Goal: Obtain resource: Obtain resource

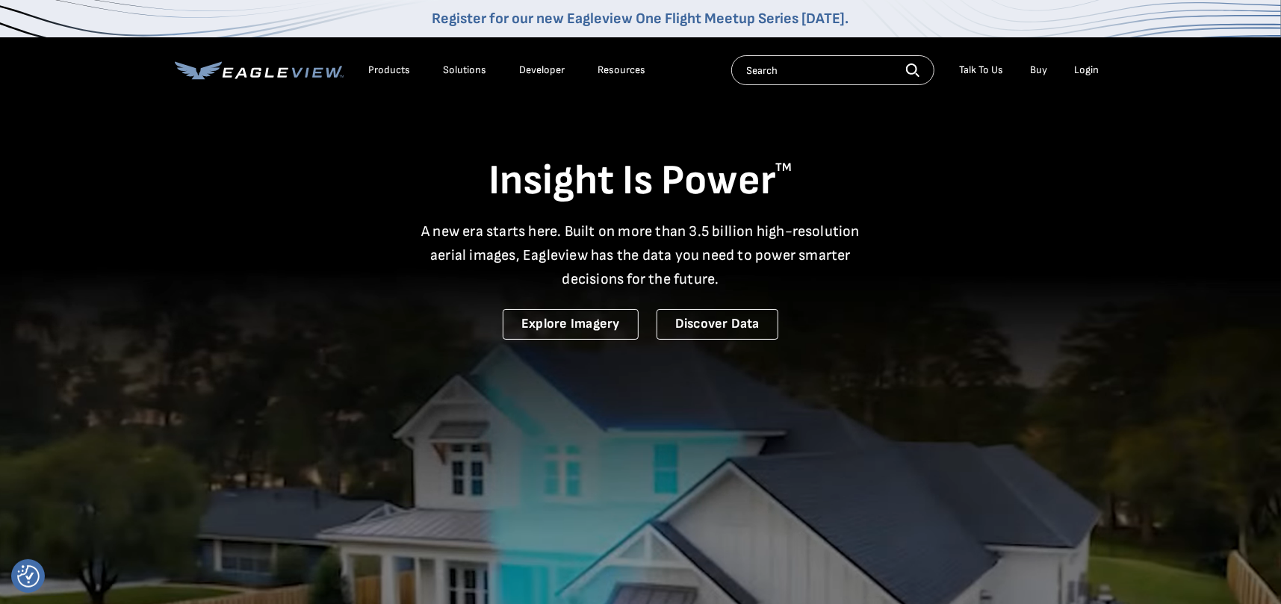
click at [450, 66] on div "Solutions" at bounding box center [465, 70] width 43 height 13
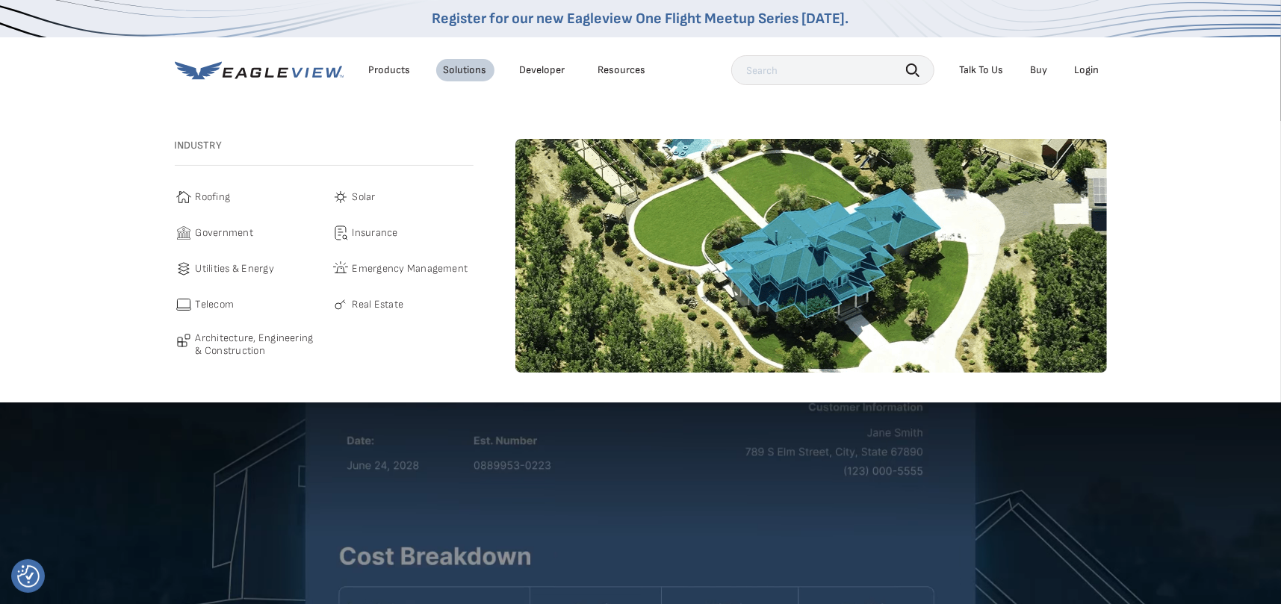
click at [223, 194] on span "Roofing" at bounding box center [213, 197] width 35 height 18
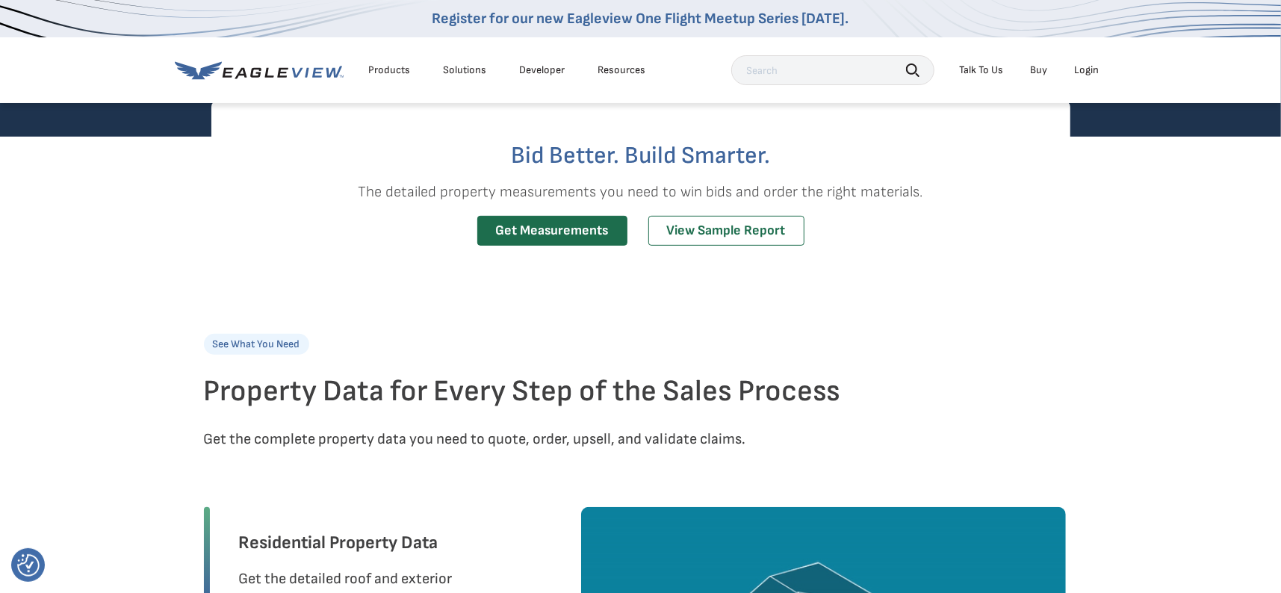
scroll to position [374, 0]
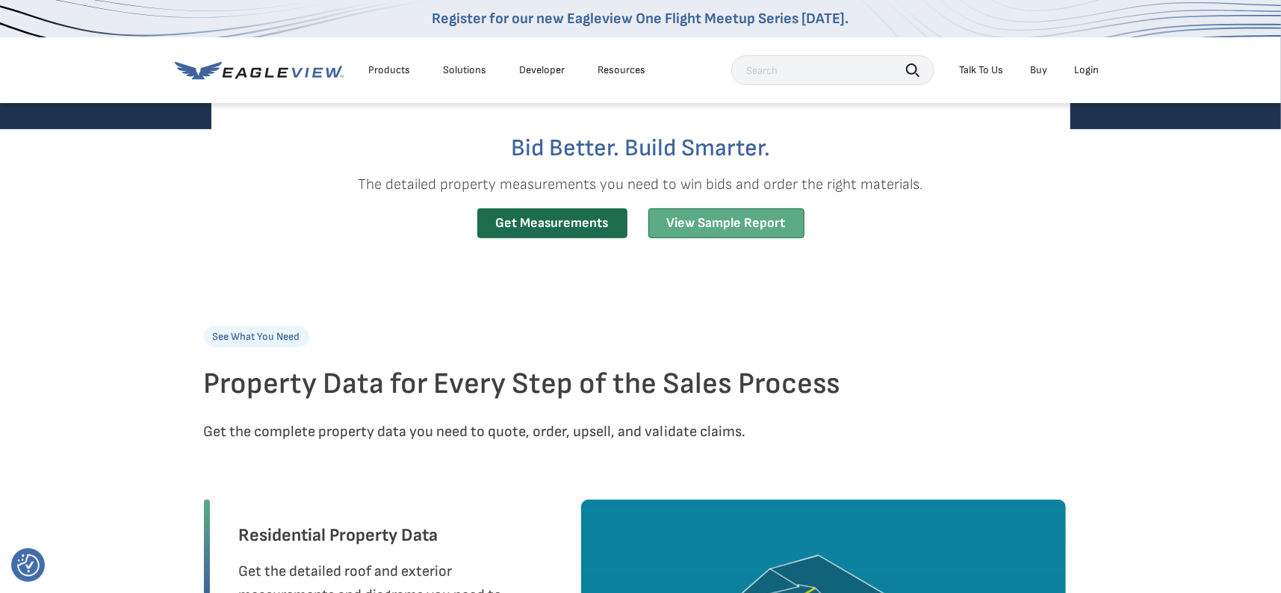
click at [738, 224] on link "View Sample Report" at bounding box center [727, 223] width 156 height 31
